Goal: Contribute content: Contribute content

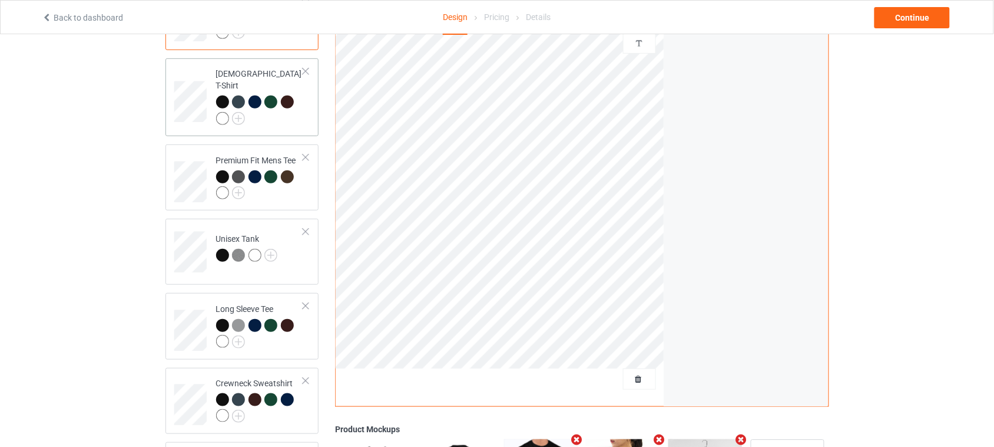
scroll to position [62, 0]
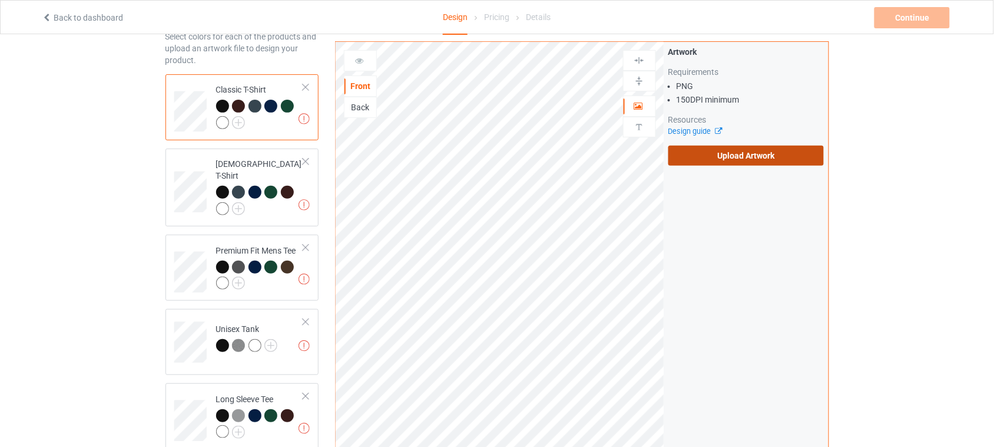
click at [734, 154] on label "Upload Artwork" at bounding box center [747, 155] width 156 height 20
click at [0, 0] on input "Upload Artwork" at bounding box center [0, 0] width 0 height 0
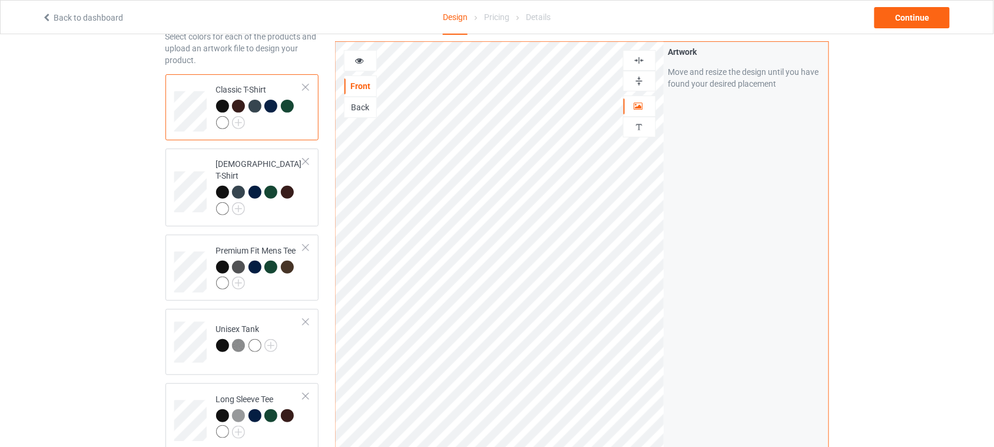
click at [633, 56] on div at bounding box center [640, 60] width 32 height 11
click at [363, 56] on icon at bounding box center [360, 59] width 10 height 8
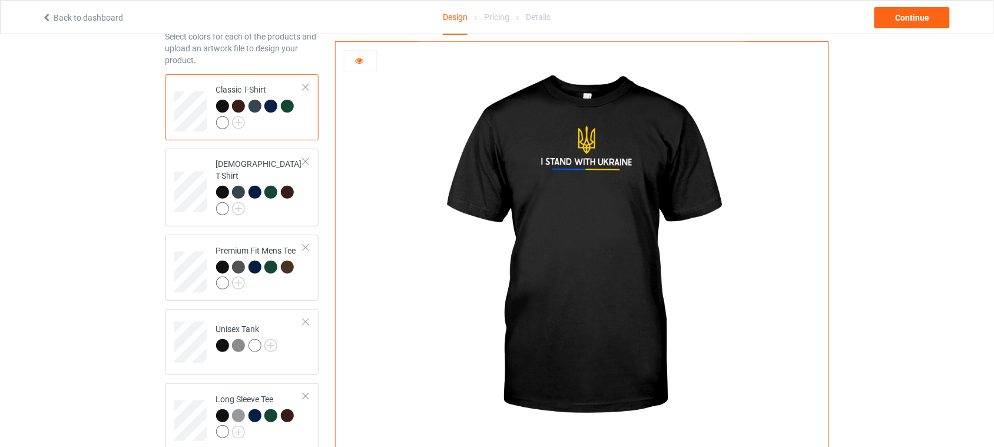
click at [359, 63] on icon at bounding box center [360, 59] width 10 height 8
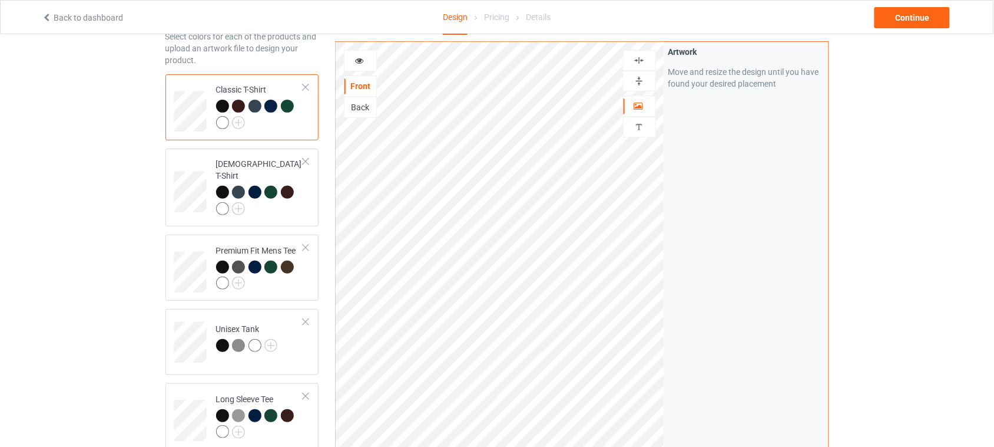
click at [287, 124] on div at bounding box center [260, 116] width 88 height 32
click at [242, 123] on img at bounding box center [238, 122] width 13 height 13
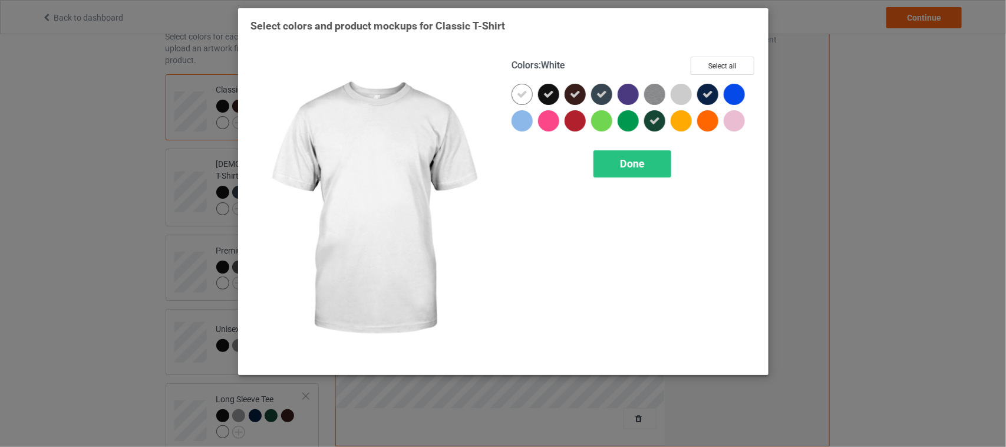
click at [519, 93] on icon at bounding box center [522, 94] width 11 height 11
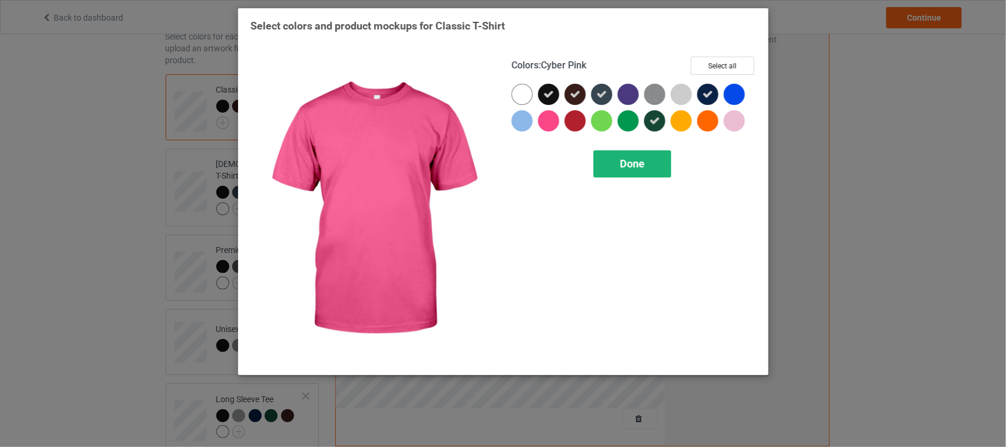
click at [648, 162] on div "Done" at bounding box center [632, 163] width 78 height 27
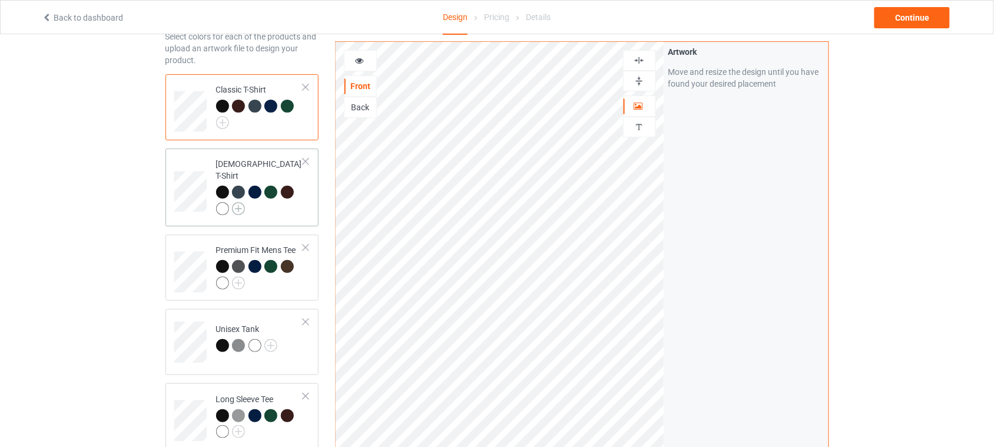
click at [243, 202] on img at bounding box center [238, 208] width 13 height 13
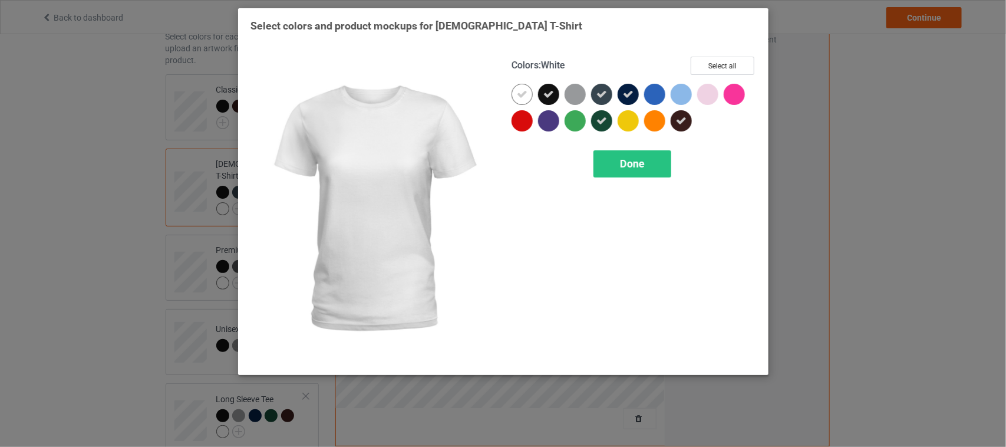
click at [519, 89] on icon at bounding box center [522, 94] width 11 height 11
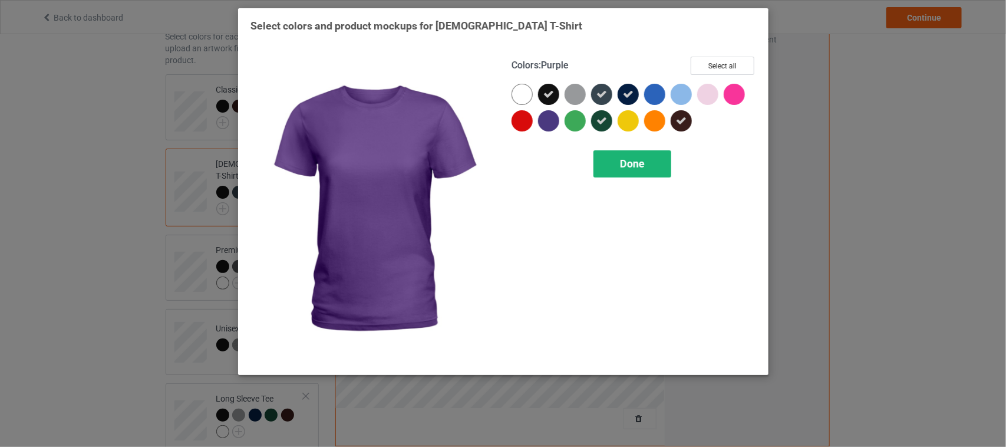
click at [620, 161] on span "Done" at bounding box center [632, 163] width 25 height 12
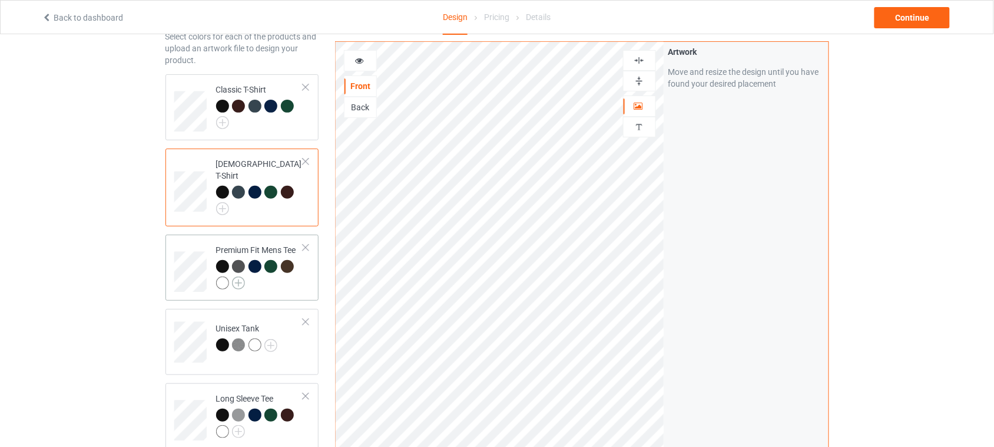
click at [240, 276] on img at bounding box center [238, 282] width 13 height 13
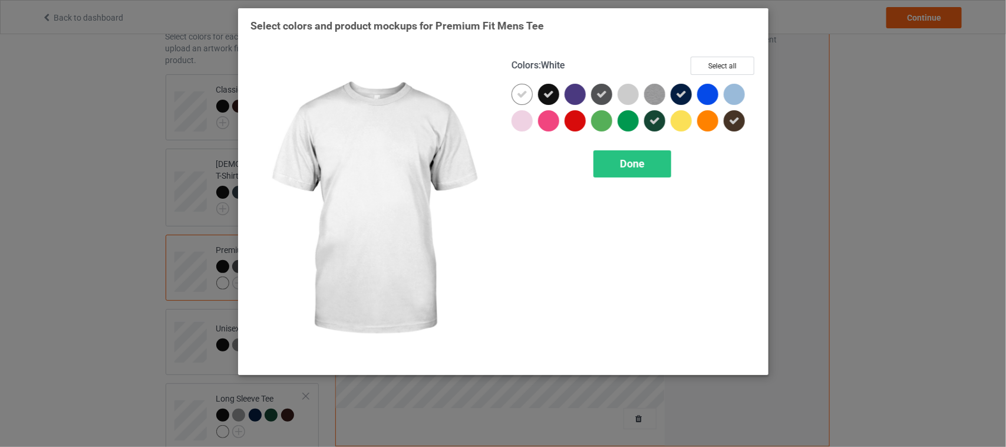
click at [524, 92] on icon at bounding box center [522, 94] width 11 height 11
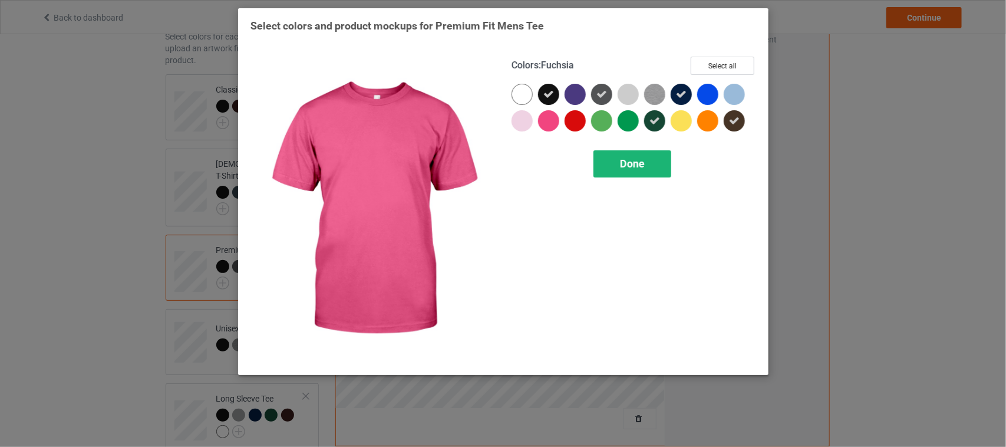
click at [629, 164] on span "Done" at bounding box center [632, 163] width 25 height 12
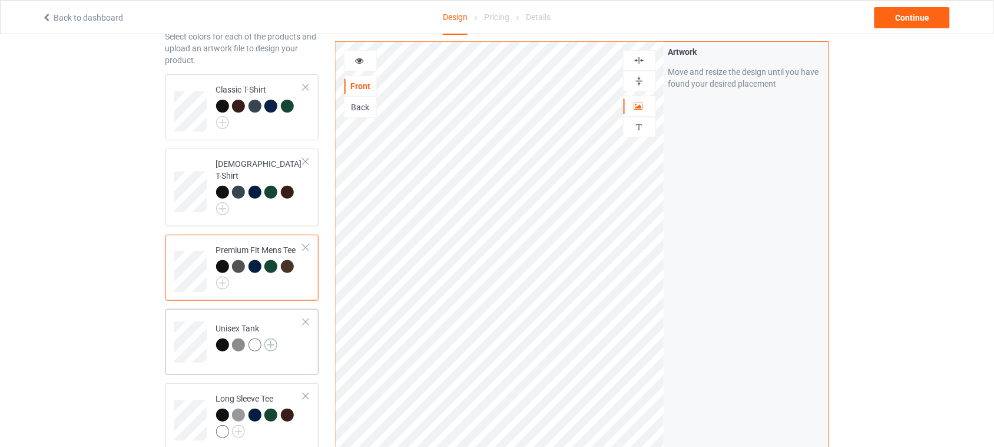
click at [277, 338] on img at bounding box center [270, 344] width 13 height 13
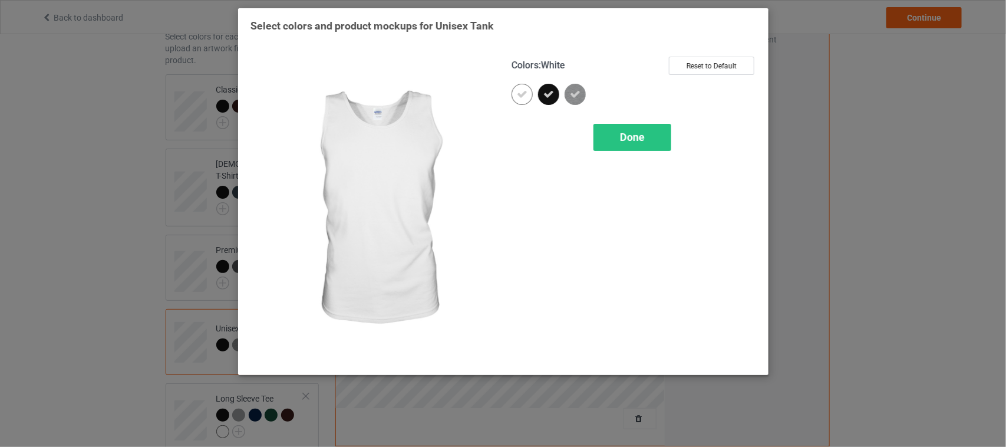
click at [524, 97] on icon at bounding box center [522, 94] width 11 height 11
click at [641, 135] on span "Done" at bounding box center [632, 137] width 25 height 12
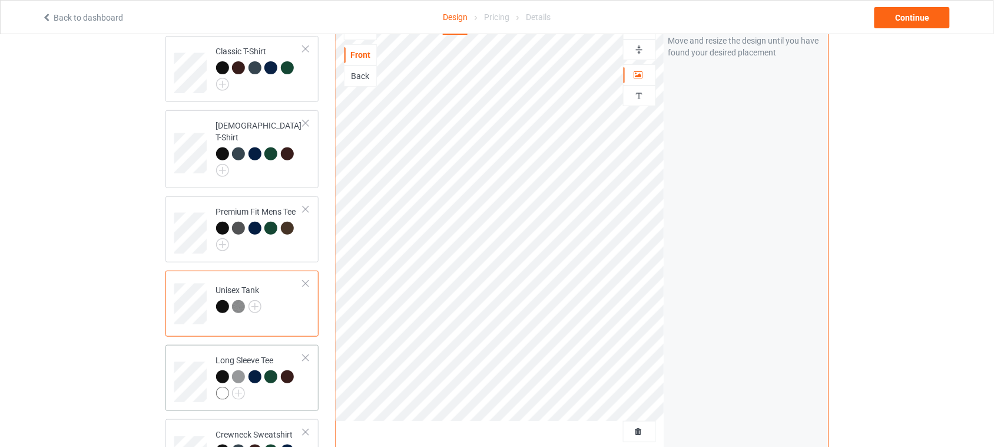
scroll to position [135, 0]
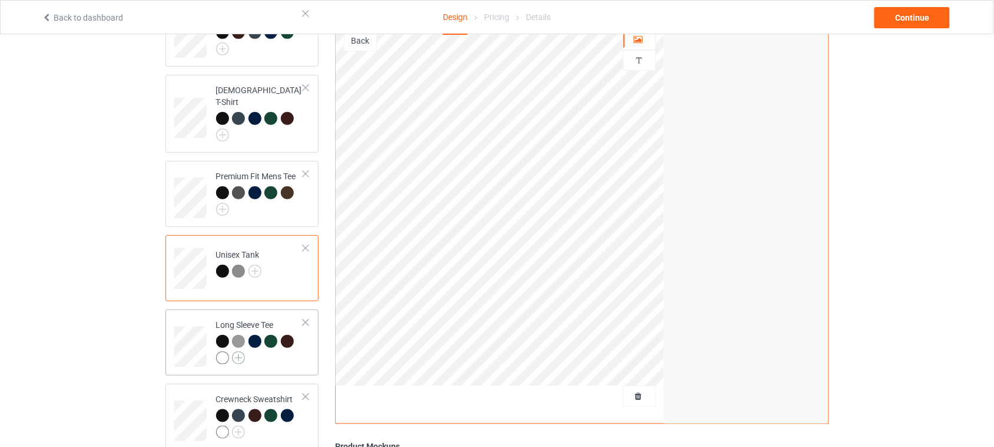
click at [234, 351] on img at bounding box center [238, 357] width 13 height 13
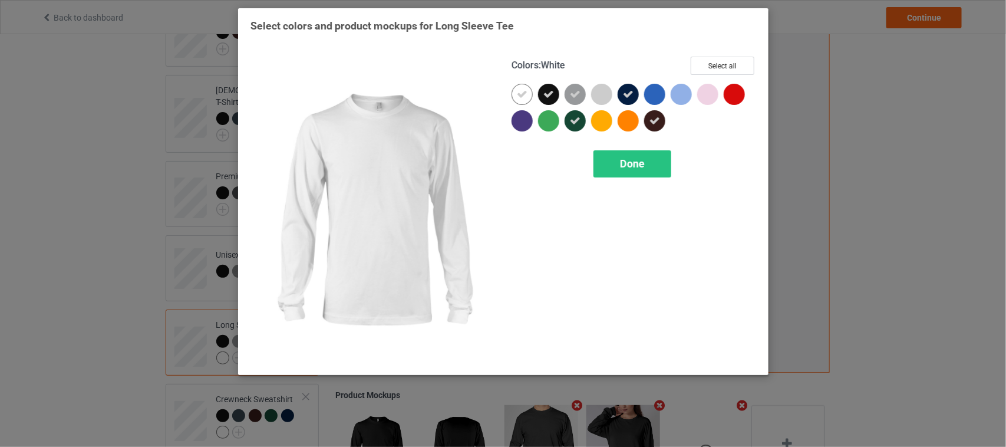
click at [515, 96] on div at bounding box center [521, 94] width 21 height 21
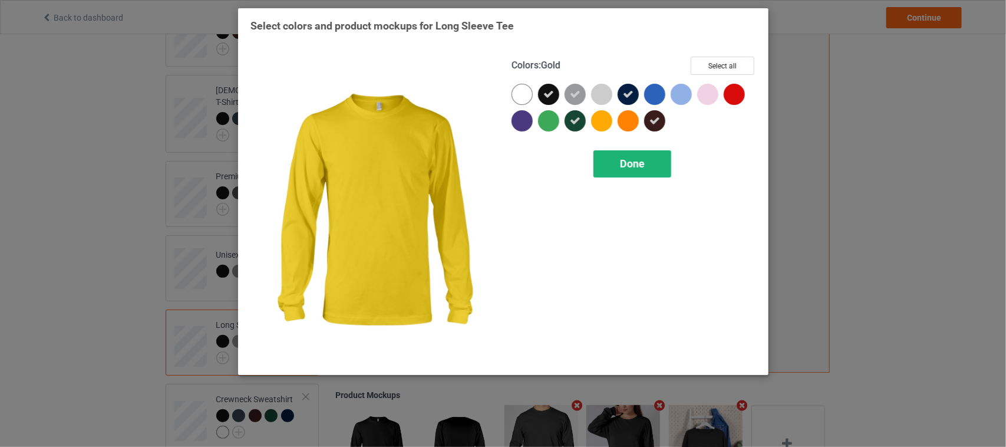
click at [627, 160] on span "Done" at bounding box center [632, 163] width 25 height 12
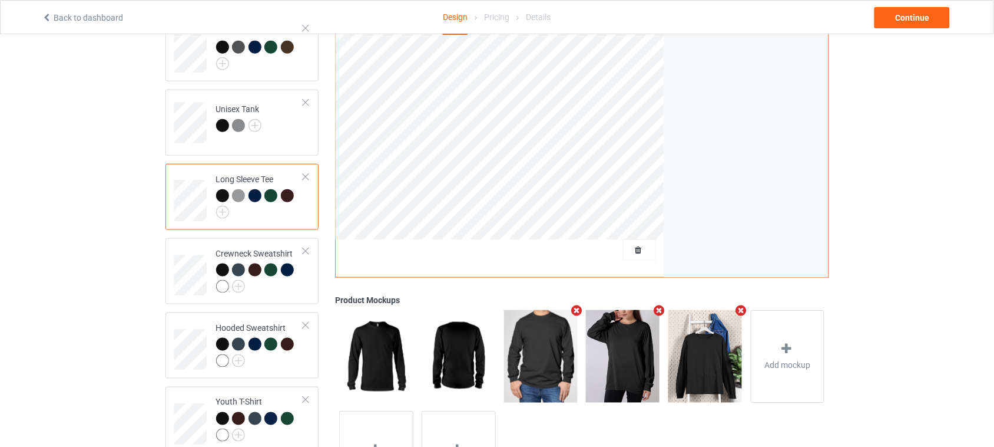
scroll to position [283, 0]
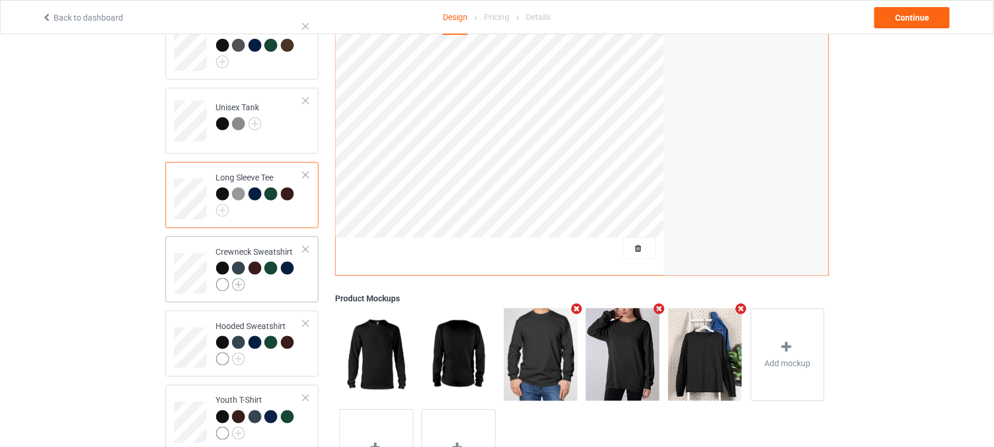
click at [242, 278] on img at bounding box center [238, 284] width 13 height 13
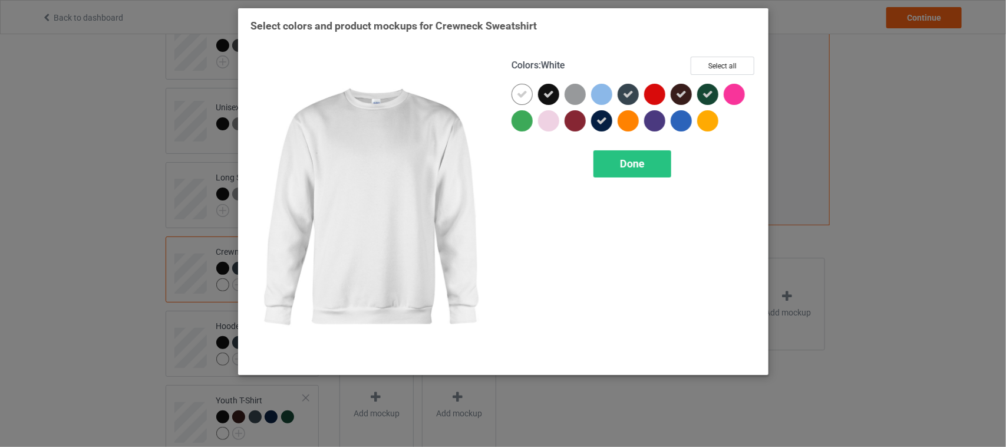
click at [517, 92] on icon at bounding box center [522, 94] width 11 height 11
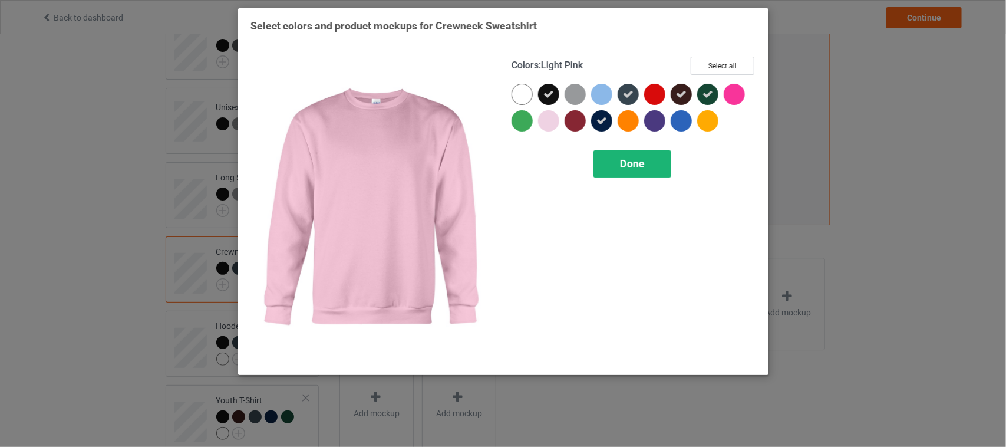
click at [640, 166] on span "Done" at bounding box center [632, 163] width 25 height 12
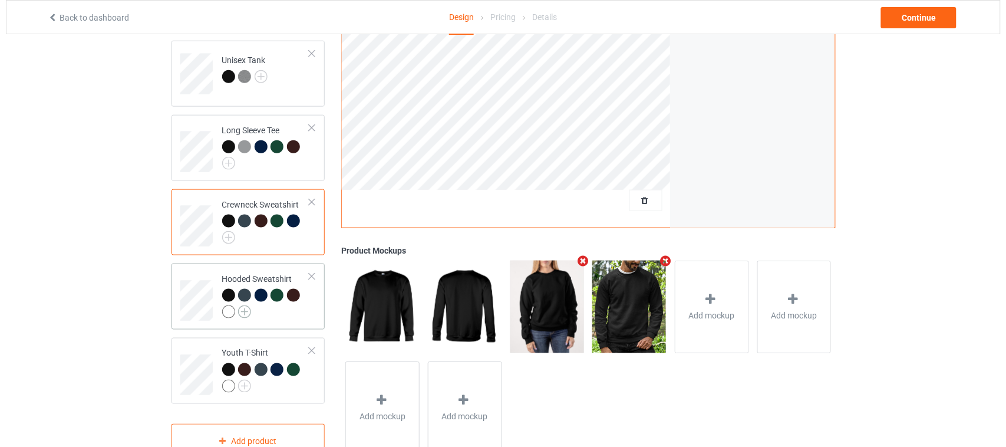
scroll to position [355, 0]
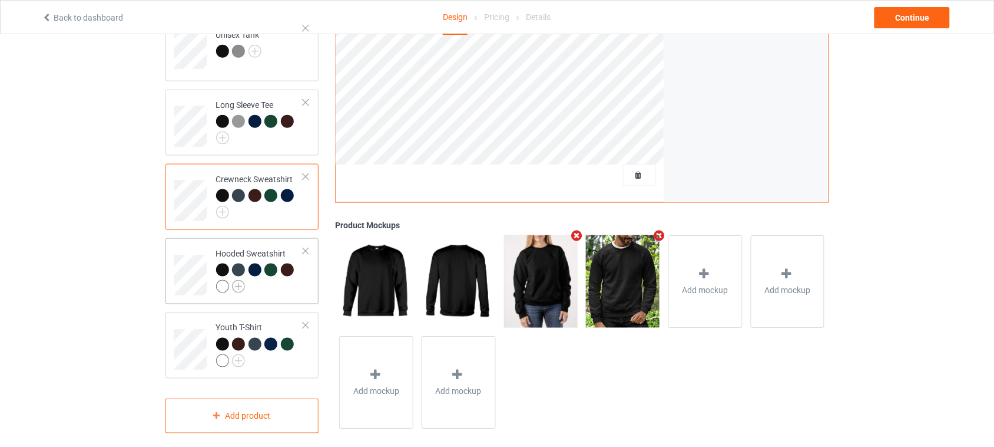
click at [242, 280] on img at bounding box center [238, 286] width 13 height 13
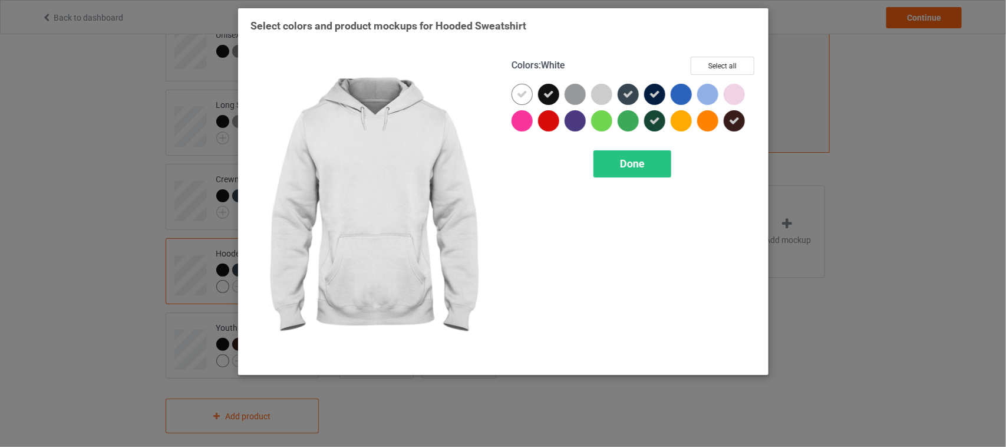
click at [525, 95] on icon at bounding box center [522, 94] width 11 height 11
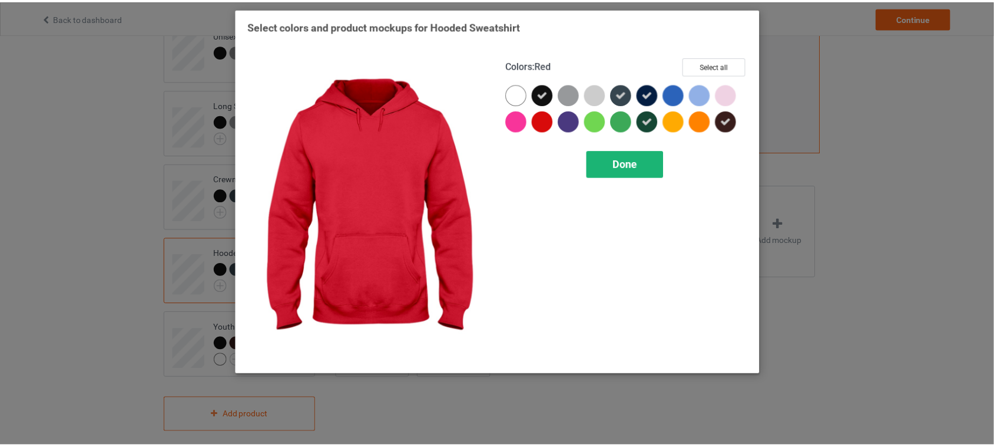
scroll to position [355, 0]
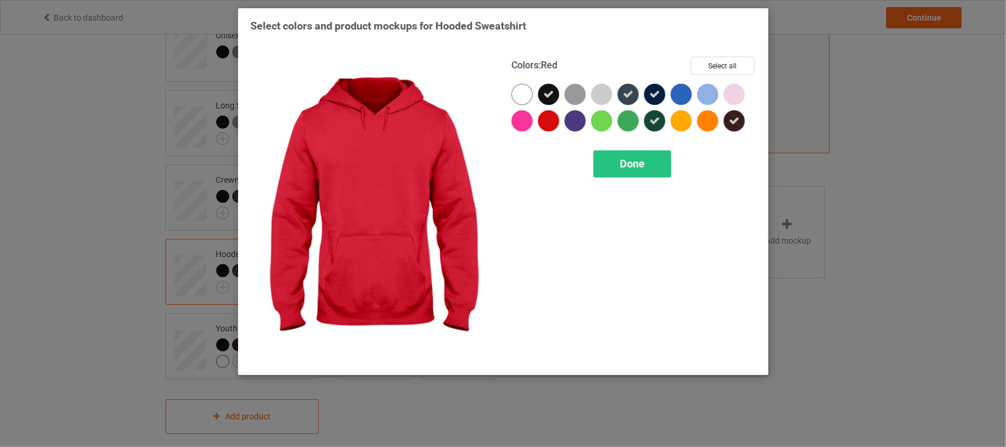
click at [626, 157] on span "Done" at bounding box center [632, 163] width 25 height 12
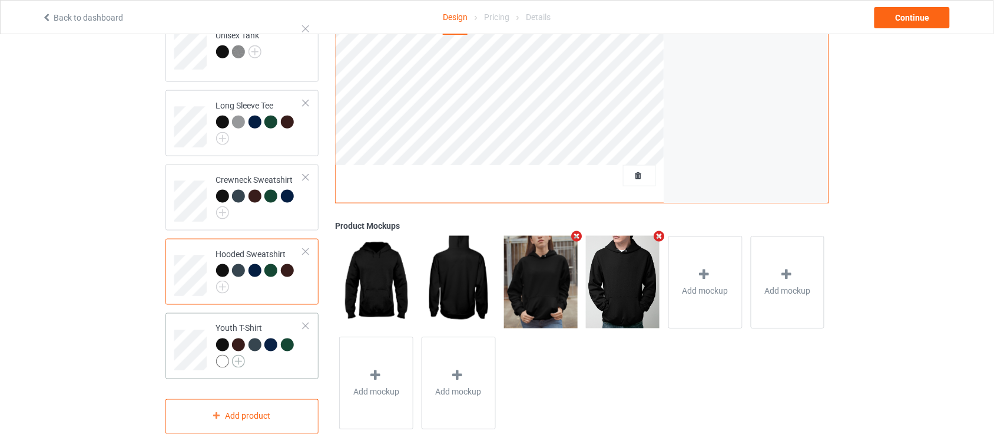
click at [237, 355] on img at bounding box center [238, 361] width 13 height 13
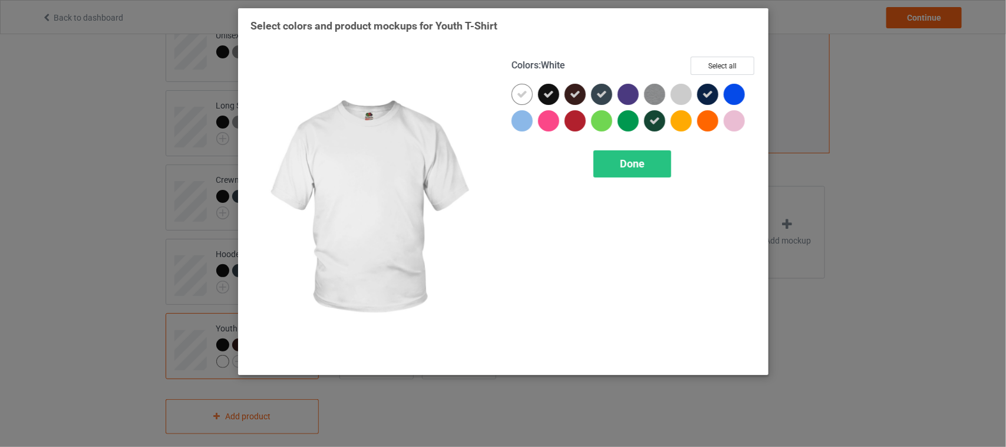
click at [520, 95] on icon at bounding box center [522, 94] width 11 height 11
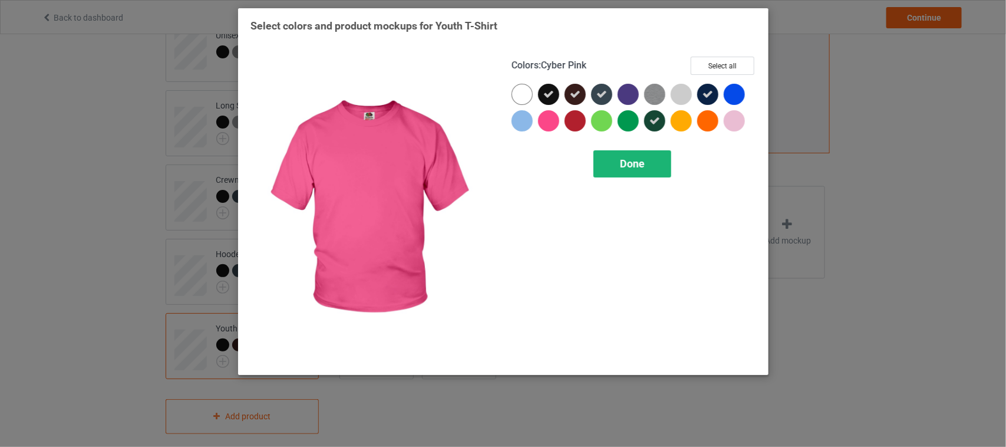
click at [634, 163] on span "Done" at bounding box center [632, 163] width 25 height 12
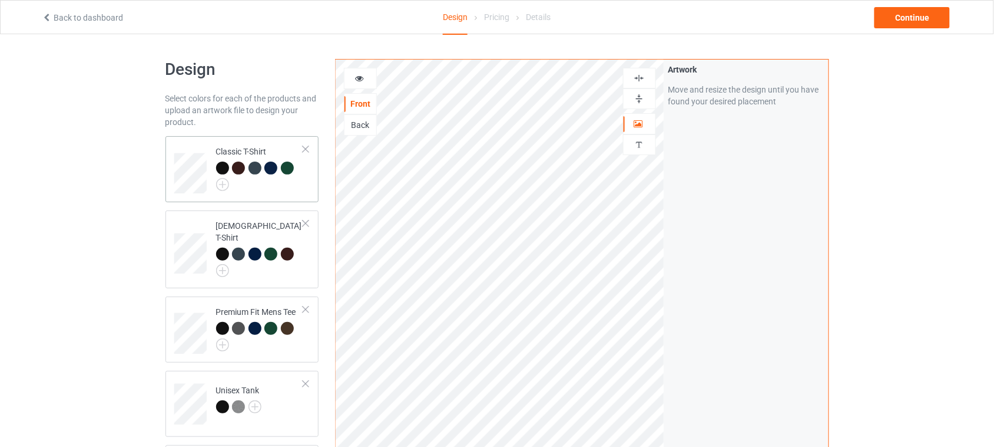
click at [299, 192] on td "Classic T-Shirt" at bounding box center [260, 169] width 101 height 57
click at [923, 19] on div "Continue" at bounding box center [912, 17] width 75 height 21
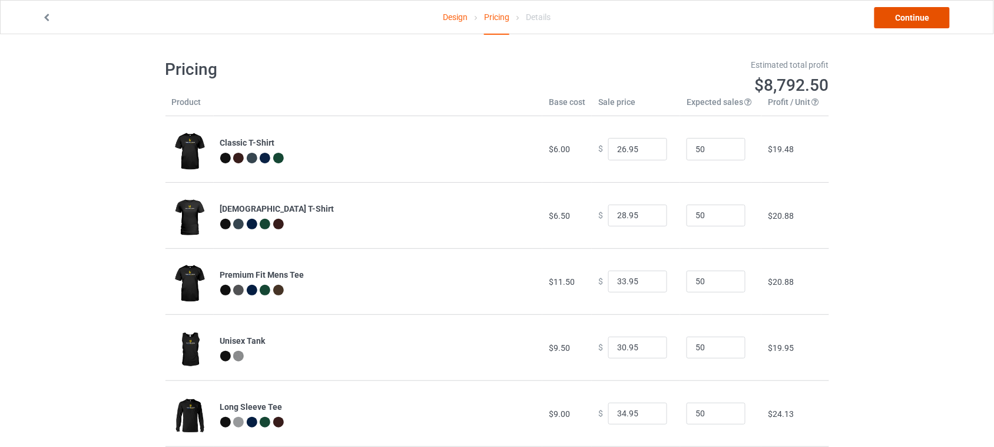
click at [908, 12] on link "Continue" at bounding box center [912, 17] width 75 height 21
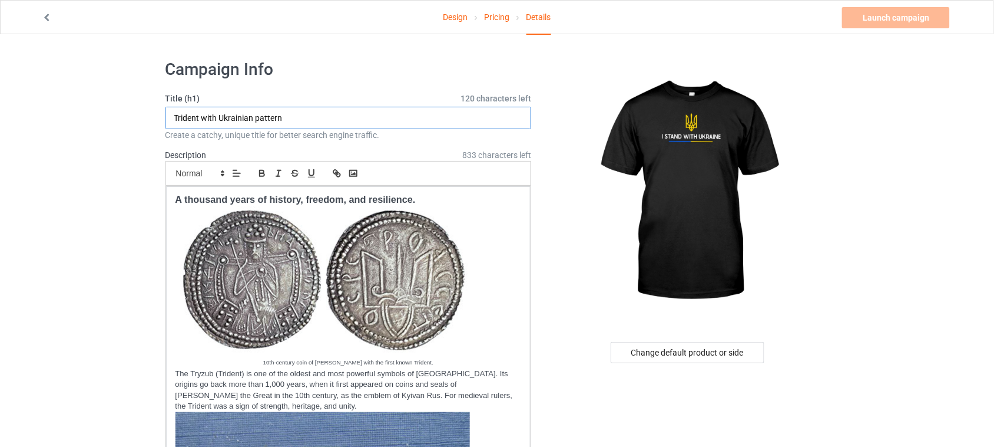
drag, startPoint x: 299, startPoint y: 118, endPoint x: 74, endPoint y: 119, distance: 225.6
drag, startPoint x: 292, startPoint y: 113, endPoint x: 0, endPoint y: 119, distance: 291.7
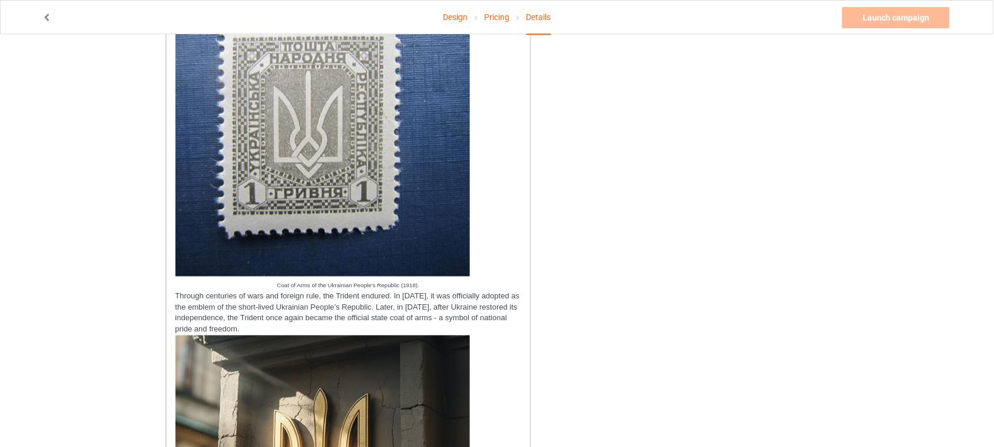
scroll to position [295, 0]
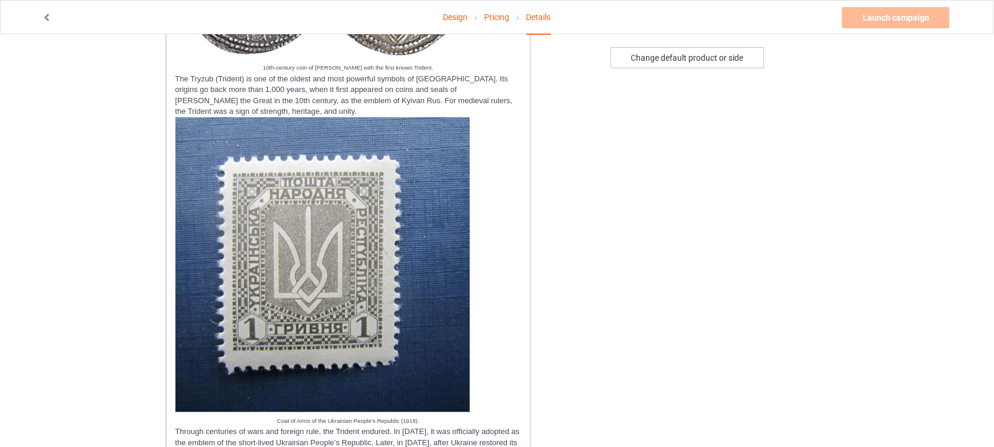
type input "I Stand With Ukraine"
click at [696, 54] on div "Change default product or side" at bounding box center [688, 57] width 154 height 21
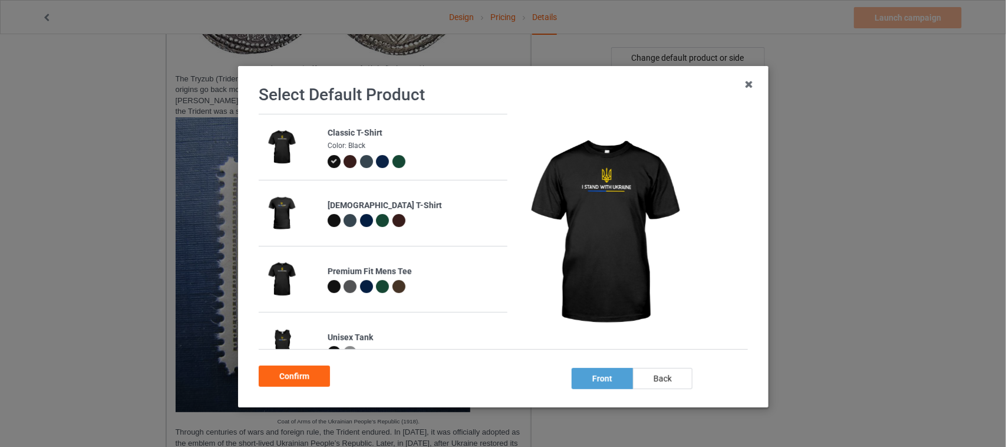
click at [377, 166] on div at bounding box center [382, 161] width 13 height 13
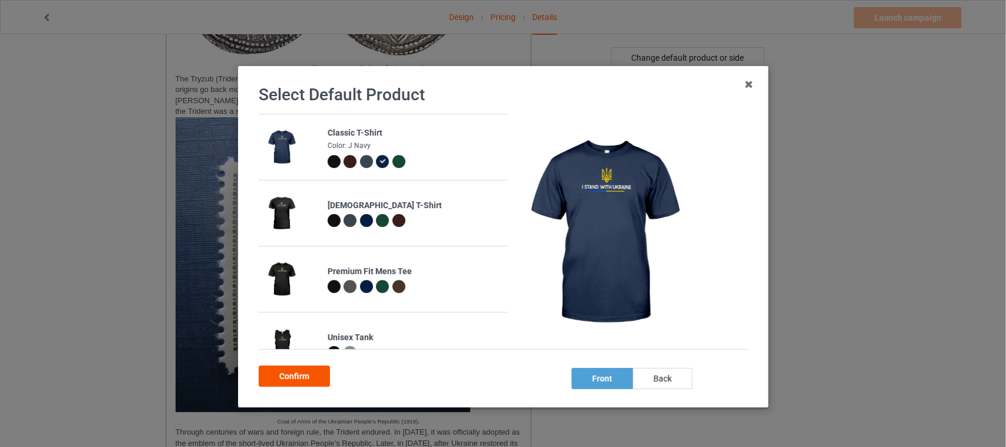
click at [297, 374] on div "Confirm" at bounding box center [294, 375] width 71 height 21
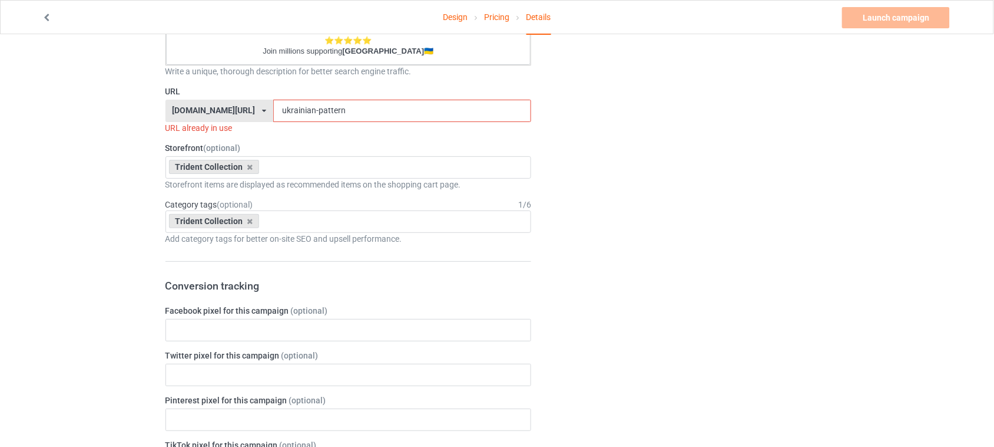
scroll to position [1178, 0]
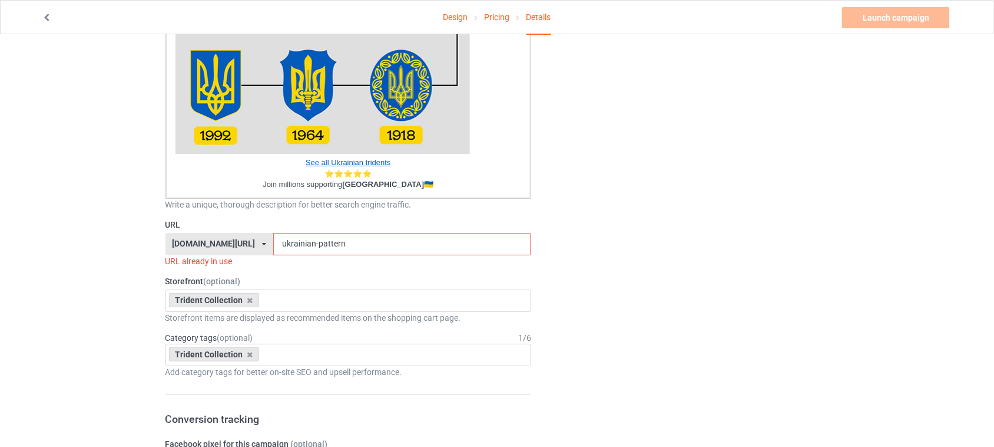
drag, startPoint x: 346, startPoint y: 243, endPoint x: 184, endPoint y: 245, distance: 161.4
click at [189, 245] on div "[DOMAIN_NAME][URL] [DOMAIN_NAME][URL] [DOMAIN_NAME][URL] 6273c5abfddeea00434baf…" at bounding box center [349, 244] width 366 height 22
paste input "I Stand With Ukraine"
click at [273, 243] on input "I Stand With Ukraine" at bounding box center [402, 244] width 258 height 22
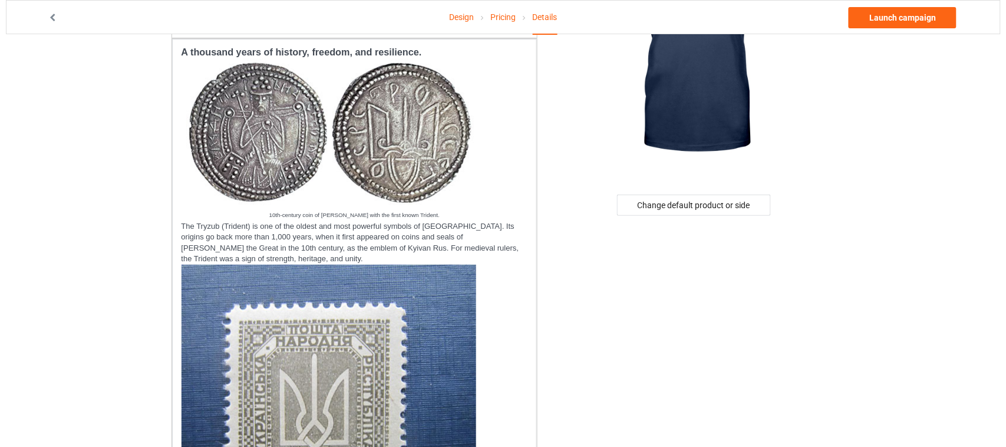
scroll to position [0, 0]
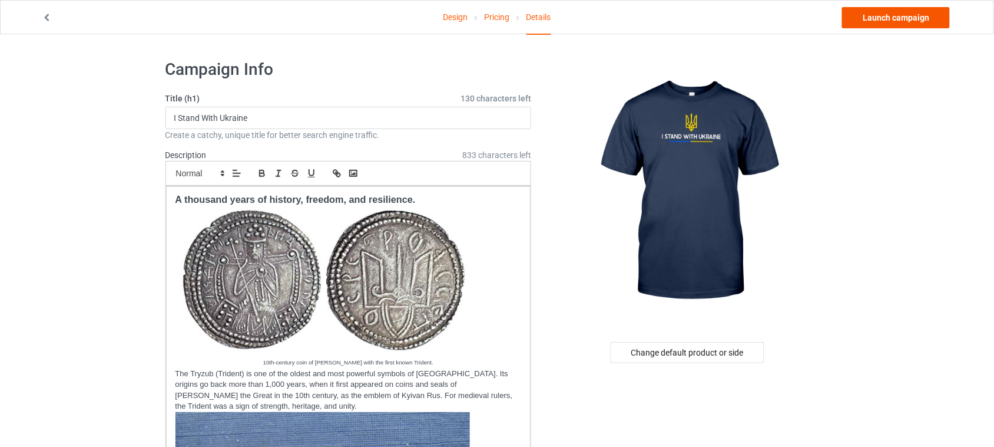
type input "istandwithukraine"
click at [890, 21] on link "Launch campaign" at bounding box center [896, 17] width 108 height 21
